Goal: Information Seeking & Learning: Understand process/instructions

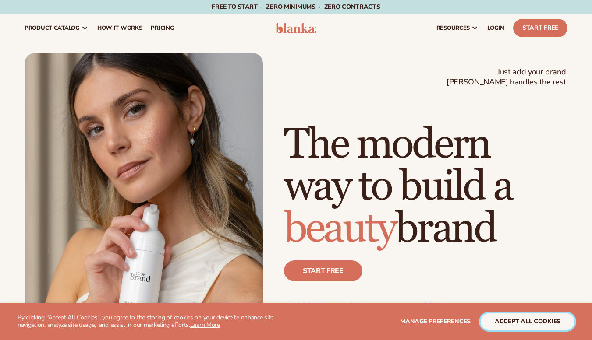
click at [520, 325] on button "accept all cookies" at bounding box center [528, 322] width 94 height 17
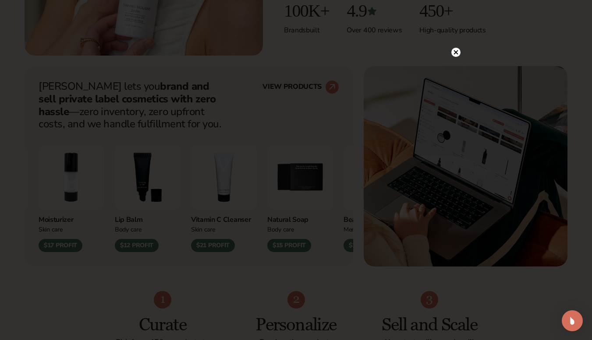
scroll to position [300, 0]
click at [455, 63] on div at bounding box center [455, 70] width 9 height 15
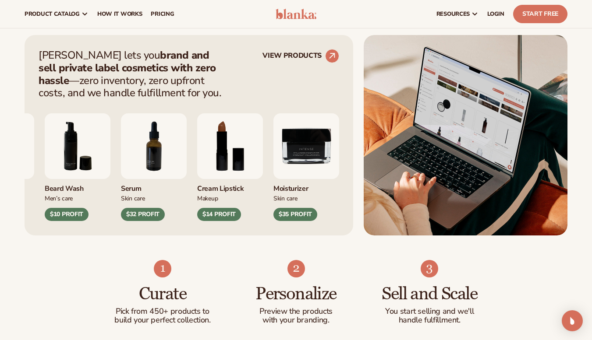
scroll to position [0, 0]
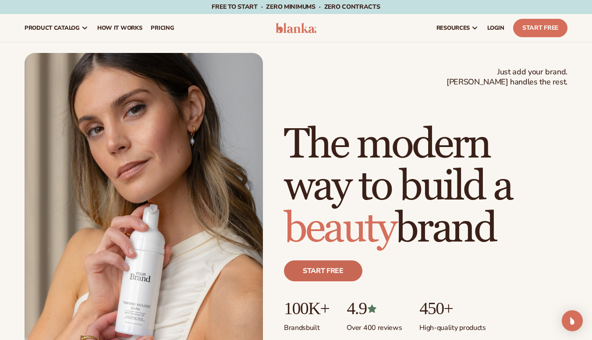
click at [329, 269] on link "Start free" at bounding box center [323, 271] width 78 height 21
click at [117, 21] on link "How It Works" at bounding box center [120, 28] width 54 height 28
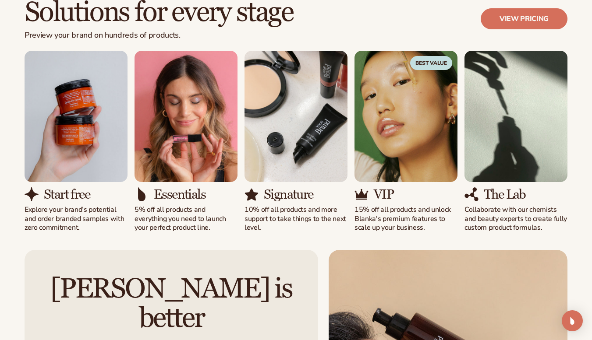
scroll to position [511, 0]
